Goal: Information Seeking & Learning: Understand process/instructions

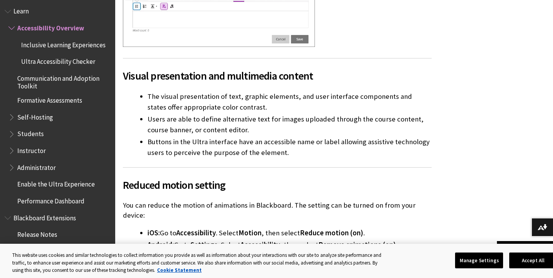
scroll to position [2305, 0]
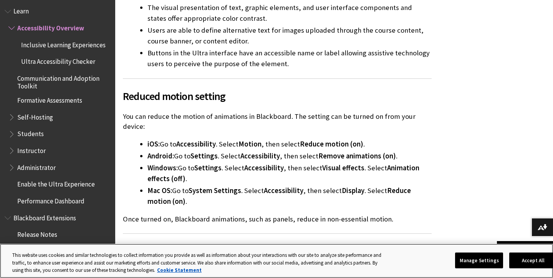
click at [529, 265] on button "Accept All" at bounding box center [533, 260] width 48 height 16
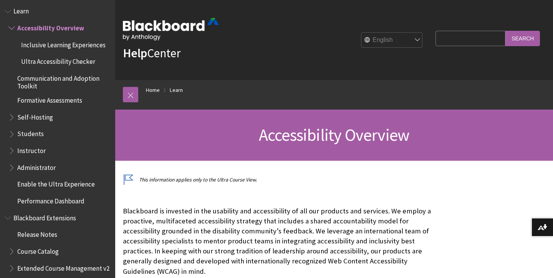
scroll to position [0, 0]
click at [129, 96] on link at bounding box center [130, 94] width 15 height 15
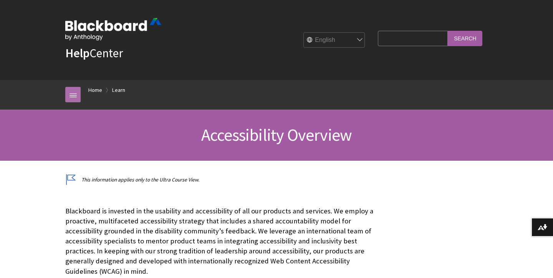
click at [70, 93] on link at bounding box center [72, 94] width 15 height 15
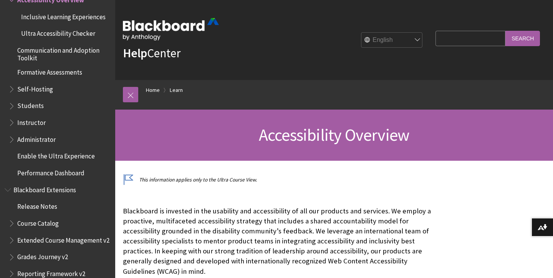
scroll to position [687, 0]
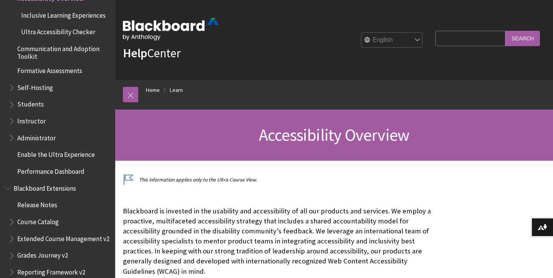
click at [50, 148] on span "Enable the Ultra Experience" at bounding box center [56, 153] width 78 height 10
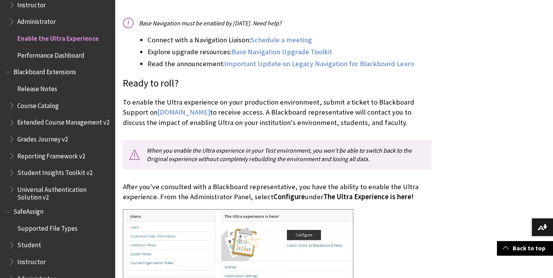
scroll to position [206, 0]
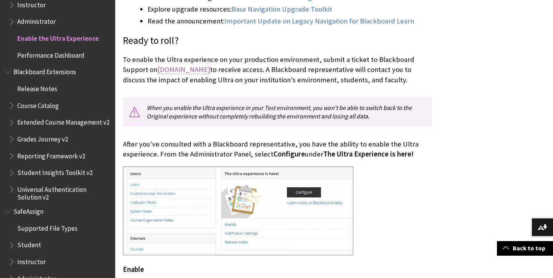
click at [183, 66] on link "[DOMAIN_NAME]" at bounding box center [183, 69] width 53 height 9
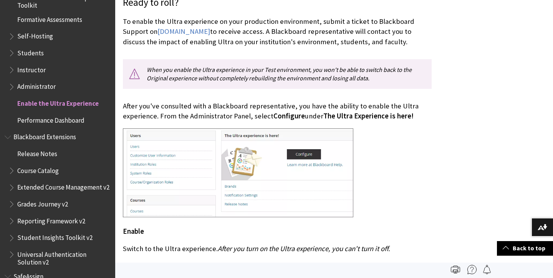
scroll to position [704, 0]
click at [26, 81] on span "Administrator" at bounding box center [36, 86] width 38 height 10
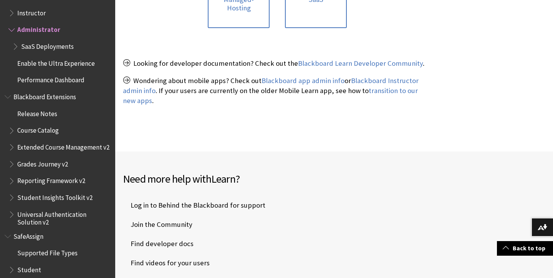
scroll to position [248, 0]
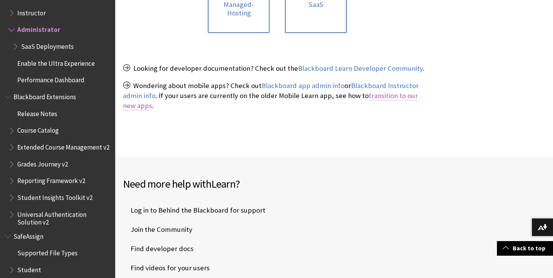
click at [380, 91] on link "transition to our new apps" at bounding box center [270, 100] width 295 height 19
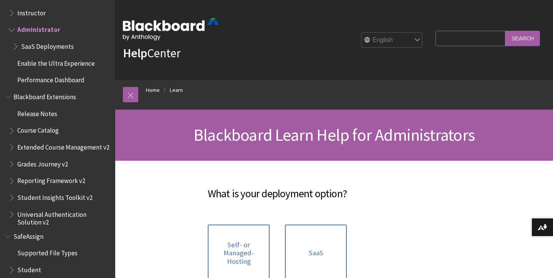
scroll to position [0, 0]
click at [14, 124] on span "Book outline for Blackboard Extensions" at bounding box center [12, 129] width 8 height 10
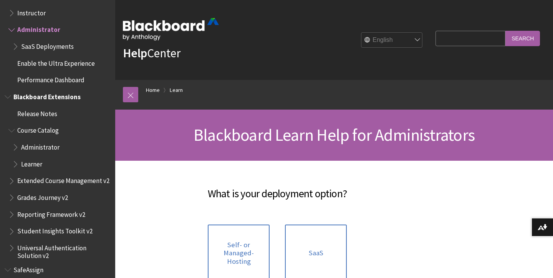
click at [14, 157] on span "Book outline for Blackboard Extensions" at bounding box center [16, 162] width 8 height 10
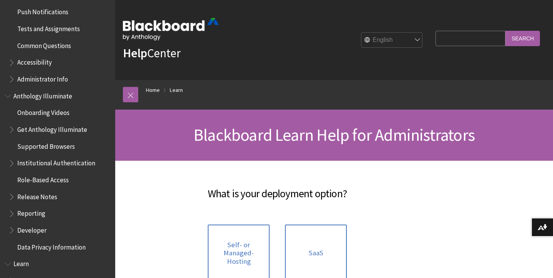
scroll to position [107, 0]
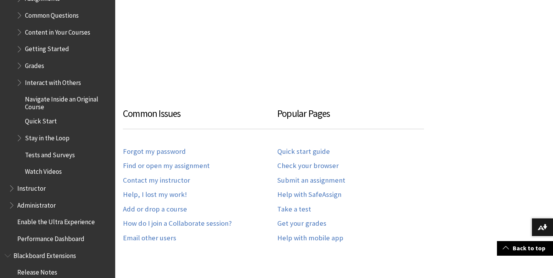
scroll to position [994, 0]
click at [77, 215] on span "Enable the Ultra Experience" at bounding box center [56, 220] width 78 height 10
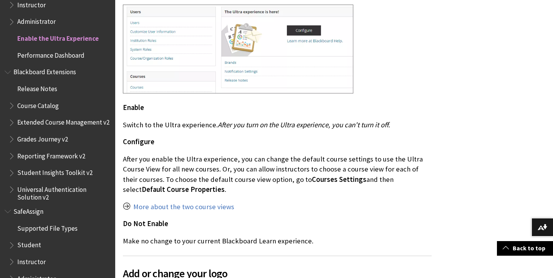
scroll to position [369, 0]
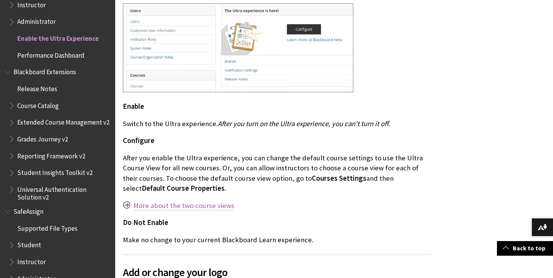
click at [147, 205] on link "More about the two course views" at bounding box center [183, 205] width 101 height 9
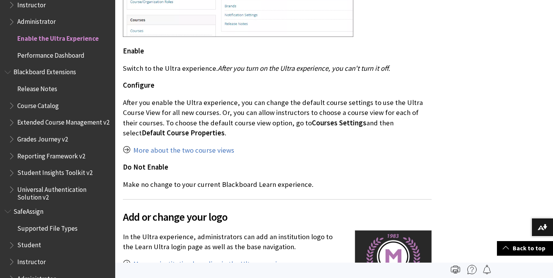
scroll to position [422, 0]
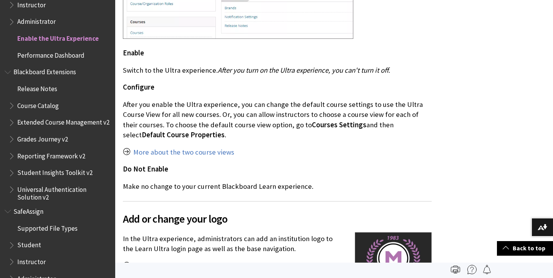
click at [312, 124] on span "Courses Settings" at bounding box center [339, 124] width 55 height 9
click at [312, 122] on span "Courses Settings" at bounding box center [339, 124] width 55 height 9
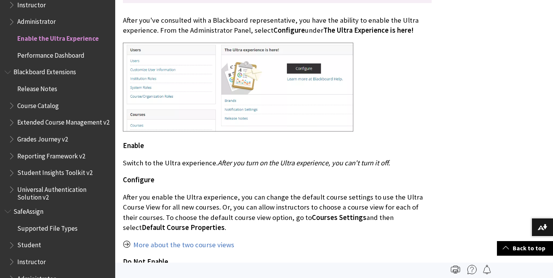
scroll to position [329, 0]
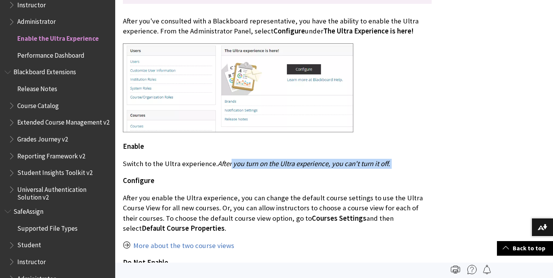
drag, startPoint x: 229, startPoint y: 160, endPoint x: 370, endPoint y: 170, distance: 142.0
click at [310, 181] on p "Configure" at bounding box center [277, 180] width 309 height 10
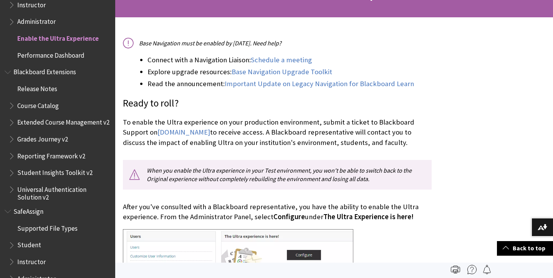
scroll to position [136, 0]
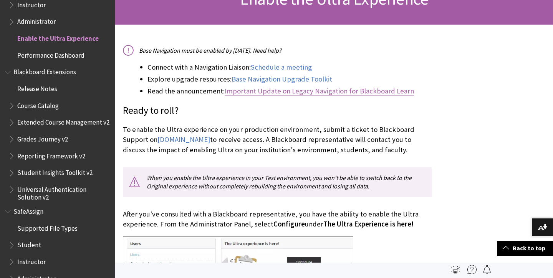
click at [288, 94] on link "Important Update on Legacy Navigation for Blackboard Learn" at bounding box center [319, 90] width 189 height 9
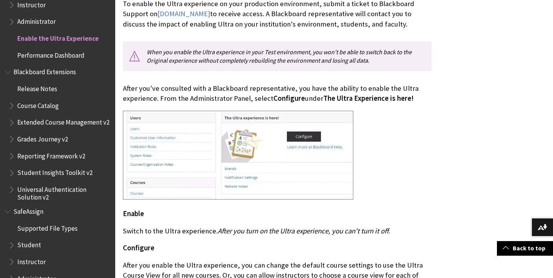
scroll to position [266, 0]
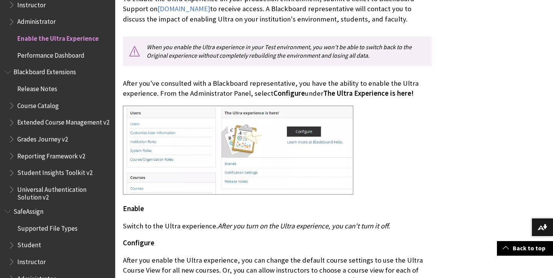
click at [283, 89] on span "Configure" at bounding box center [288, 93] width 31 height 9
click at [32, 32] on span "Enable the Ultra Experience" at bounding box center [57, 37] width 81 height 10
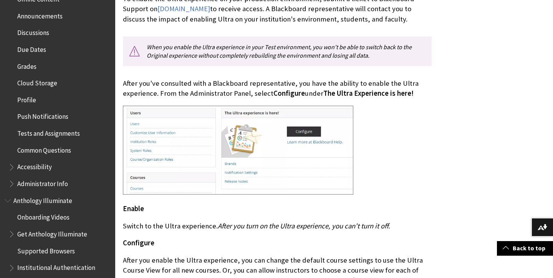
scroll to position [304, 0]
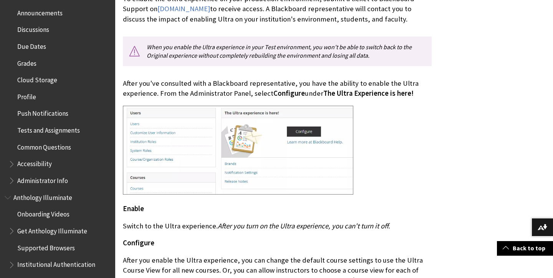
click at [14, 174] on span "Book outline for Blackboard App Help" at bounding box center [12, 179] width 8 height 10
click at [43, 191] on span "Get Started" at bounding box center [37, 196] width 33 height 10
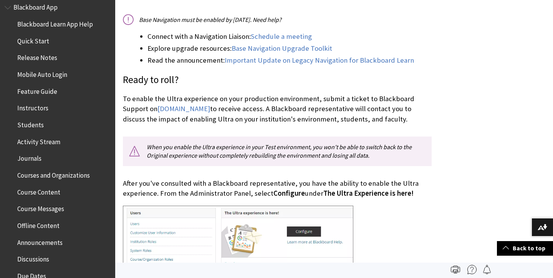
scroll to position [165, 0]
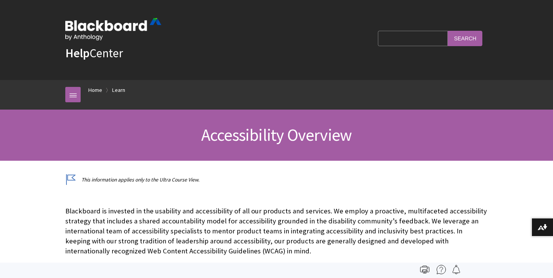
scroll to position [657, 0]
